Goal: Task Accomplishment & Management: Use online tool/utility

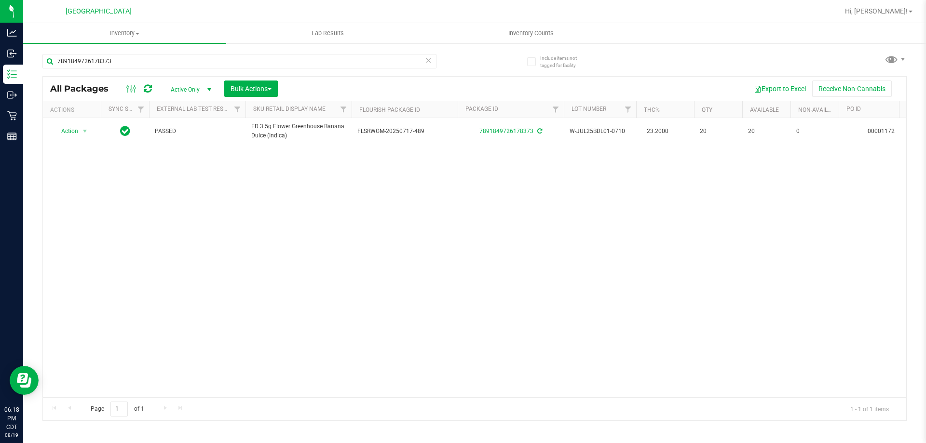
click at [430, 61] on icon at bounding box center [428, 60] width 7 height 12
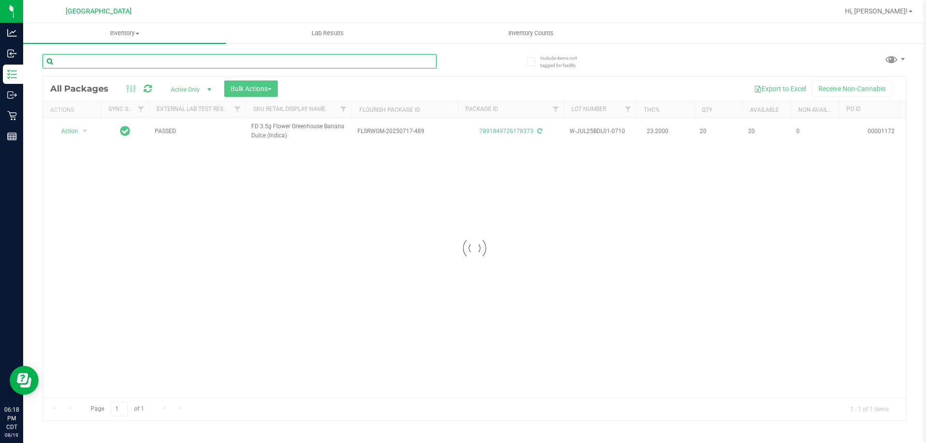
click at [411, 59] on input "text" at bounding box center [239, 61] width 394 height 14
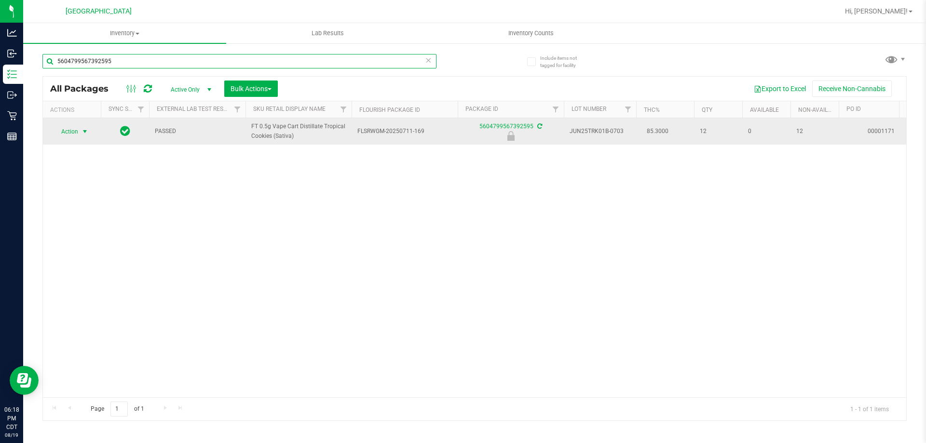
type input "5604799567392595"
click at [82, 133] on span "select" at bounding box center [85, 132] width 8 height 8
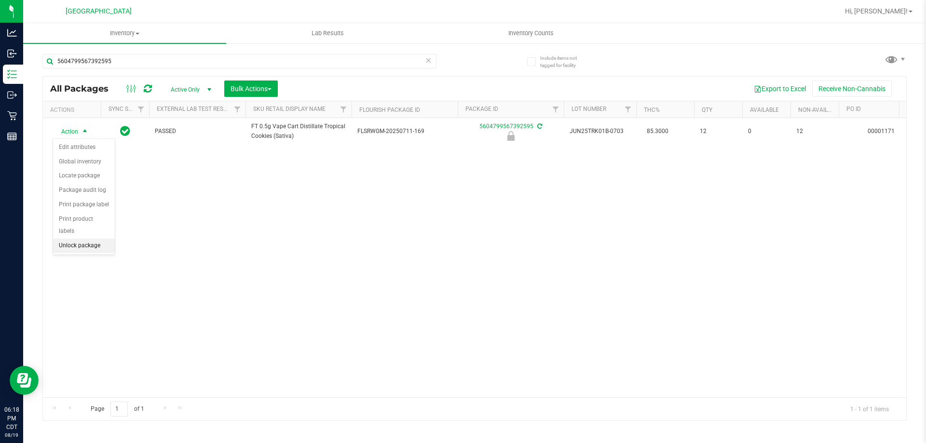
click at [89, 239] on li "Unlock package" at bounding box center [84, 246] width 62 height 14
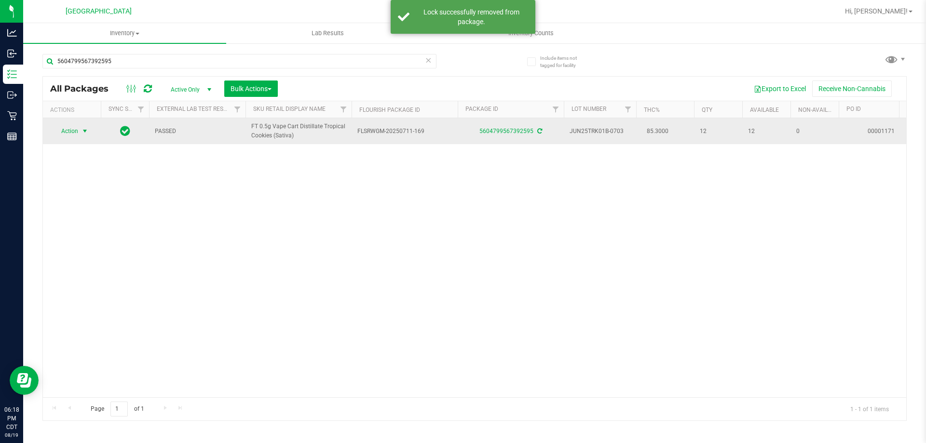
click at [70, 135] on span "Action" at bounding box center [66, 131] width 26 height 14
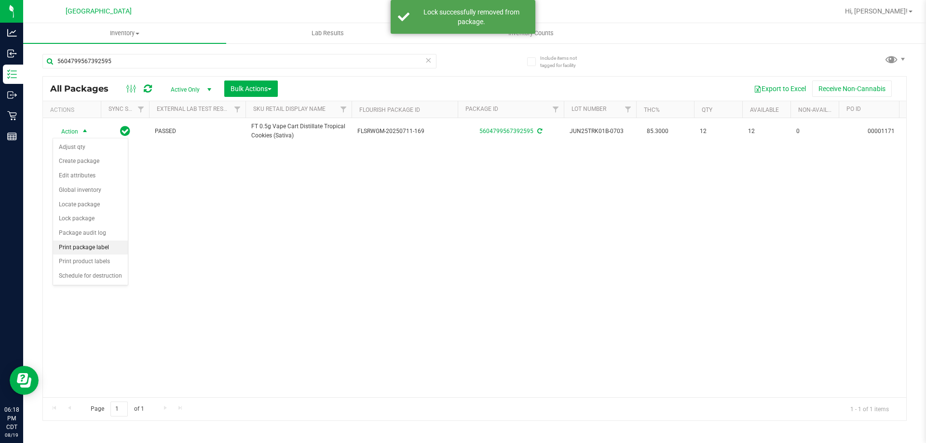
click at [101, 246] on li "Print package label" at bounding box center [90, 248] width 75 height 14
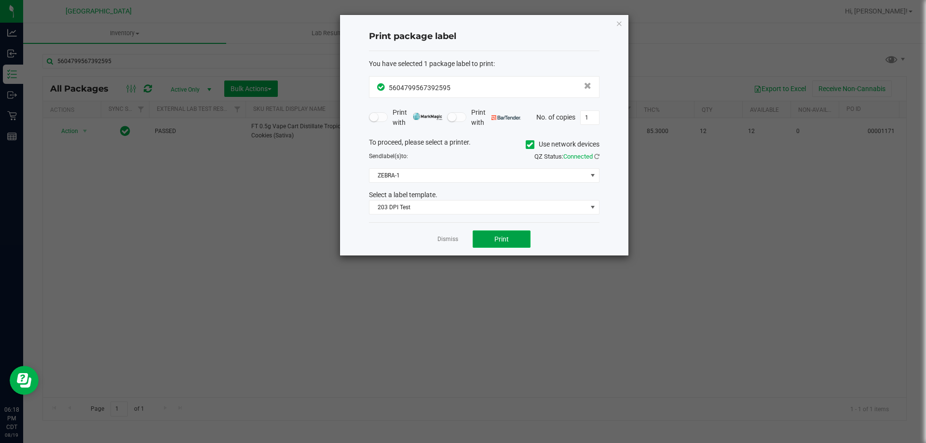
click at [494, 242] on span "Print" at bounding box center [501, 239] width 14 height 8
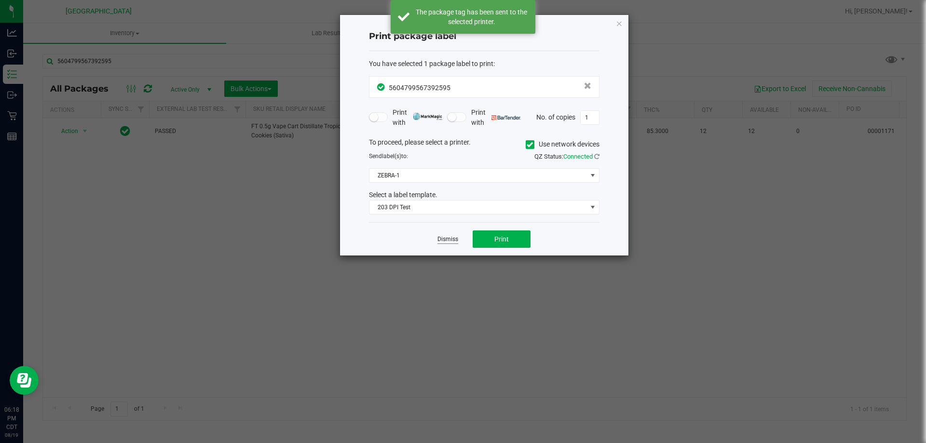
click at [448, 239] on link "Dismiss" at bounding box center [448, 239] width 21 height 8
